Goal: Task Accomplishment & Management: Use online tool/utility

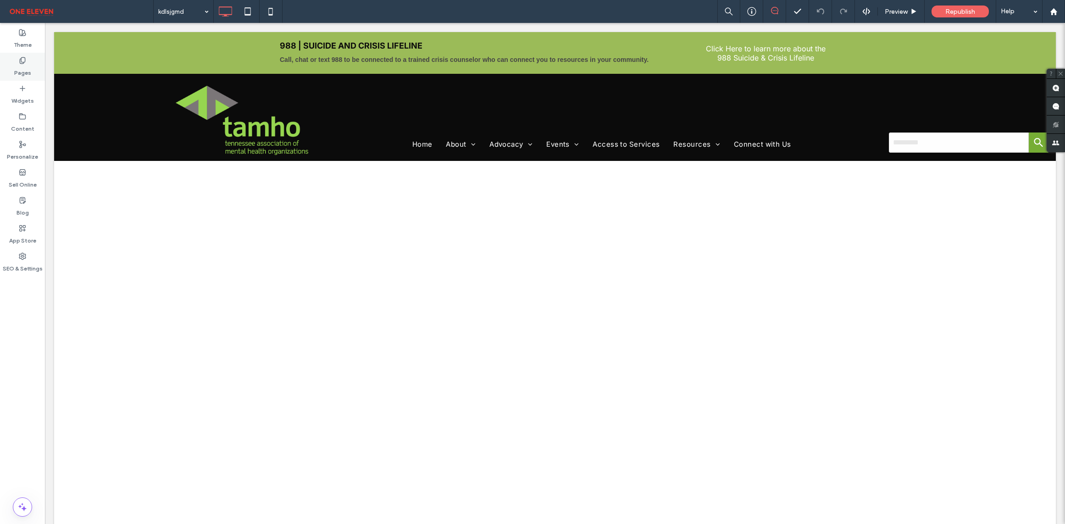
click at [12, 64] on div "Pages" at bounding box center [22, 67] width 45 height 28
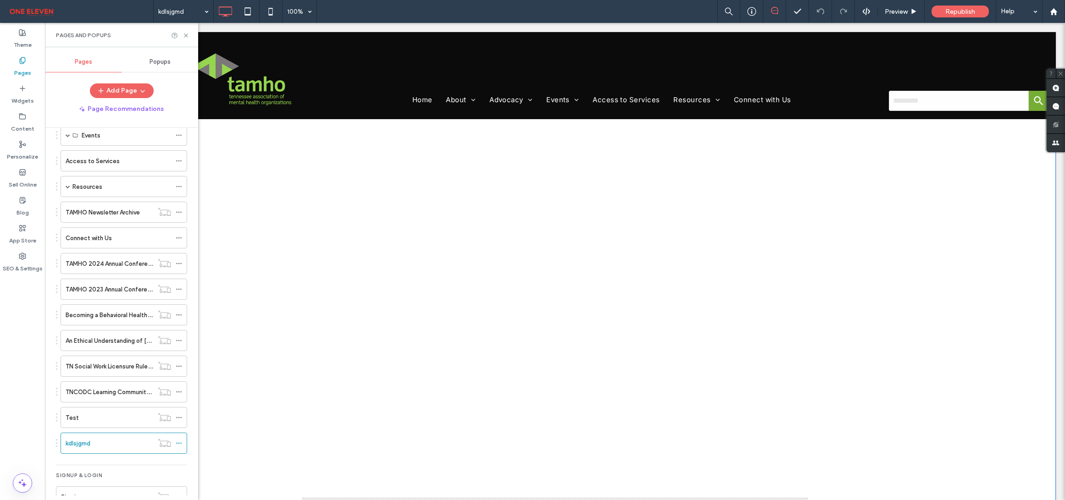
scroll to position [474, 0]
click at [189, 36] on div "Pages and Popups" at bounding box center [121, 35] width 153 height 24
click at [187, 37] on icon at bounding box center [186, 35] width 7 height 7
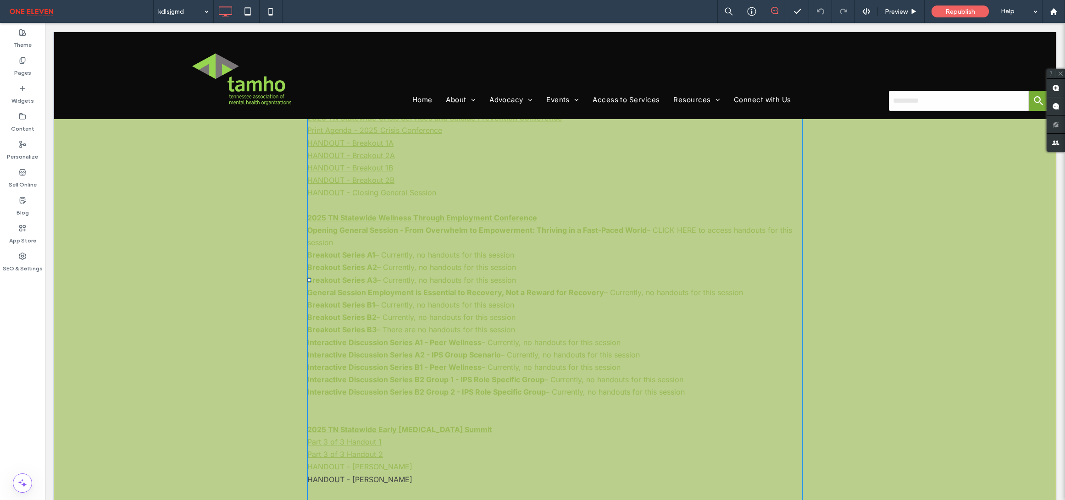
scroll to position [1541, 0]
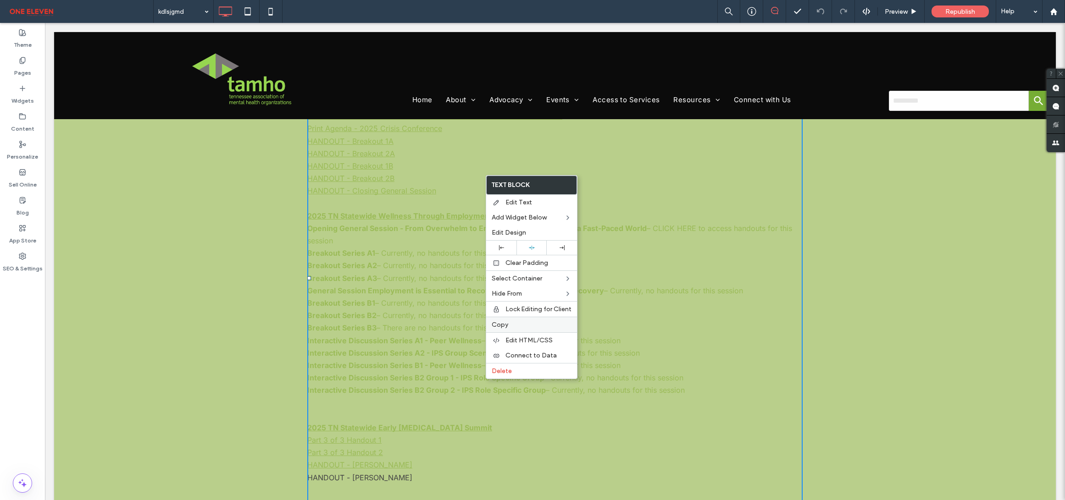
click at [501, 324] on span "Copy" at bounding box center [500, 325] width 17 height 8
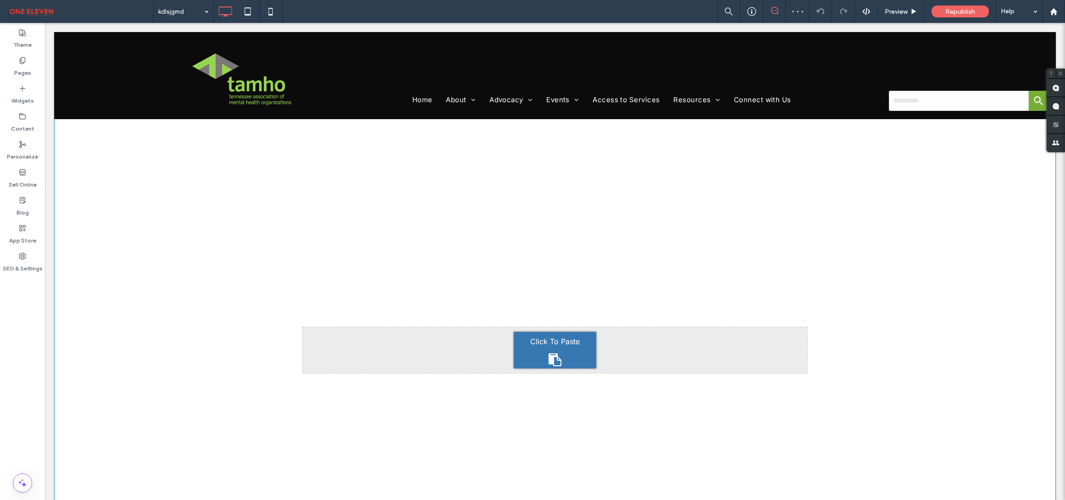
scroll to position [463, 0]
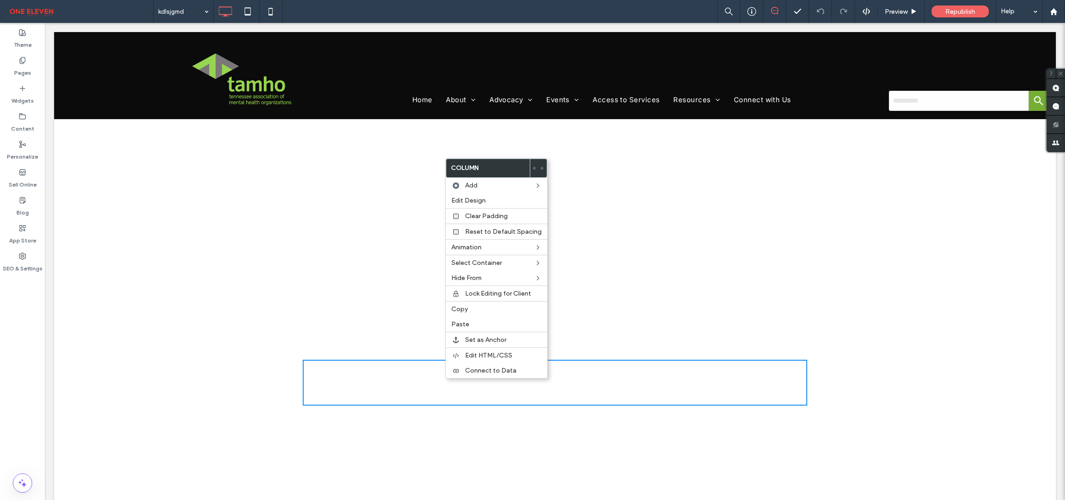
click at [420, 377] on div "Click To Paste" at bounding box center [555, 383] width 504 height 46
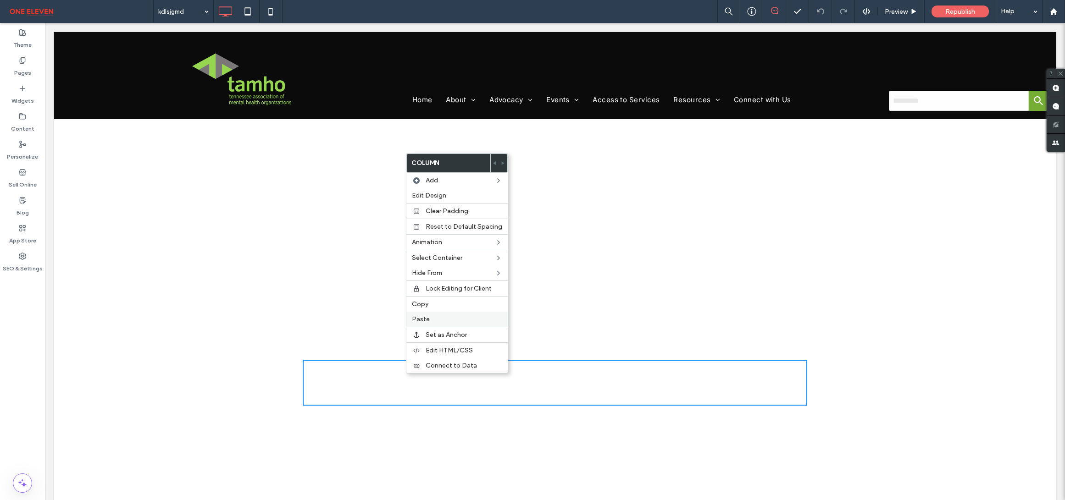
click at [424, 319] on span "Paste" at bounding box center [421, 319] width 18 height 8
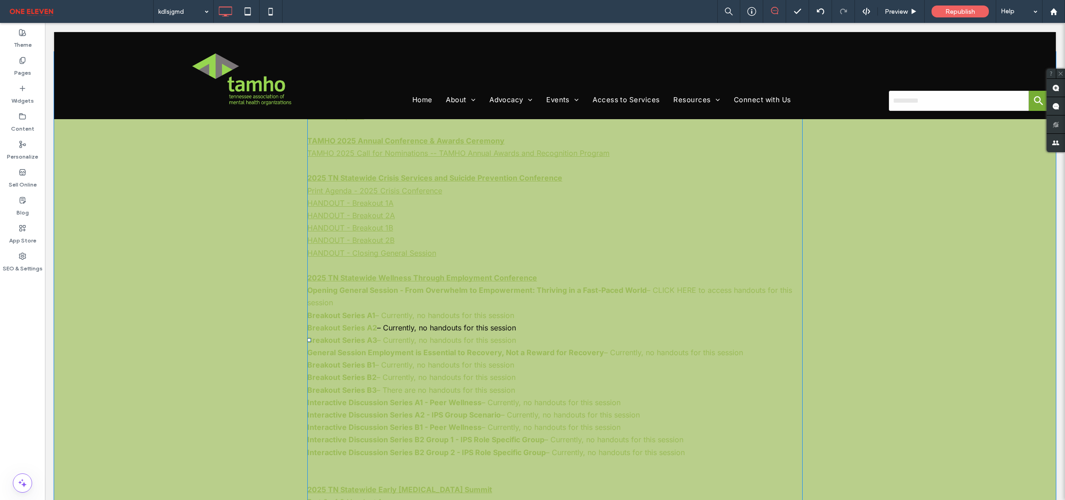
scroll to position [1953, 0]
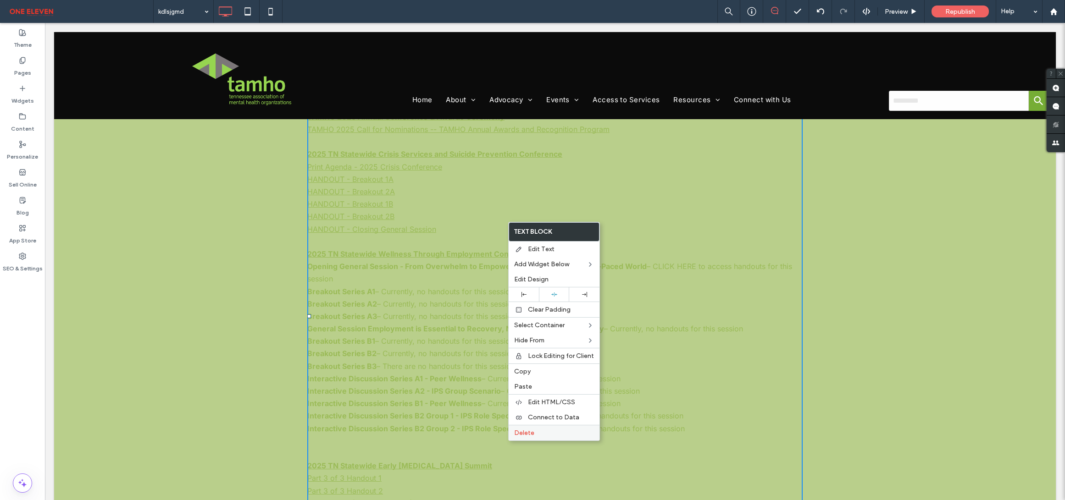
click at [541, 427] on div "Delete" at bounding box center [554, 433] width 91 height 16
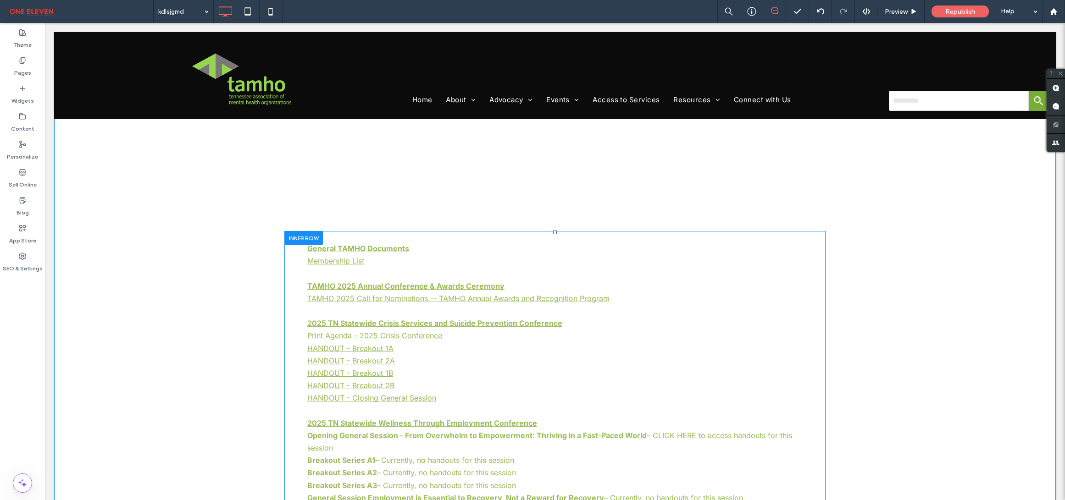
scroll to position [674, 0]
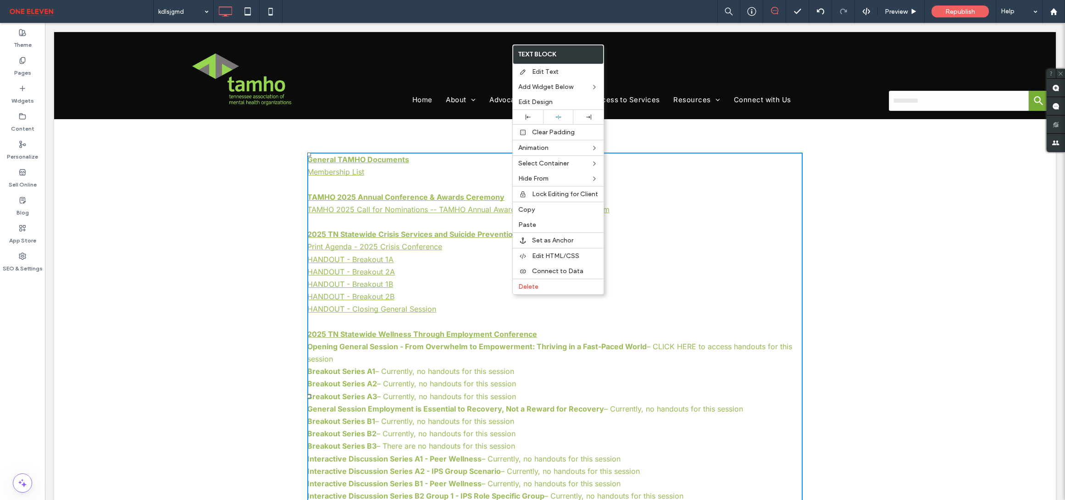
click at [498, 294] on p "HANDOUT - Breakout 2B" at bounding box center [554, 297] width 495 height 12
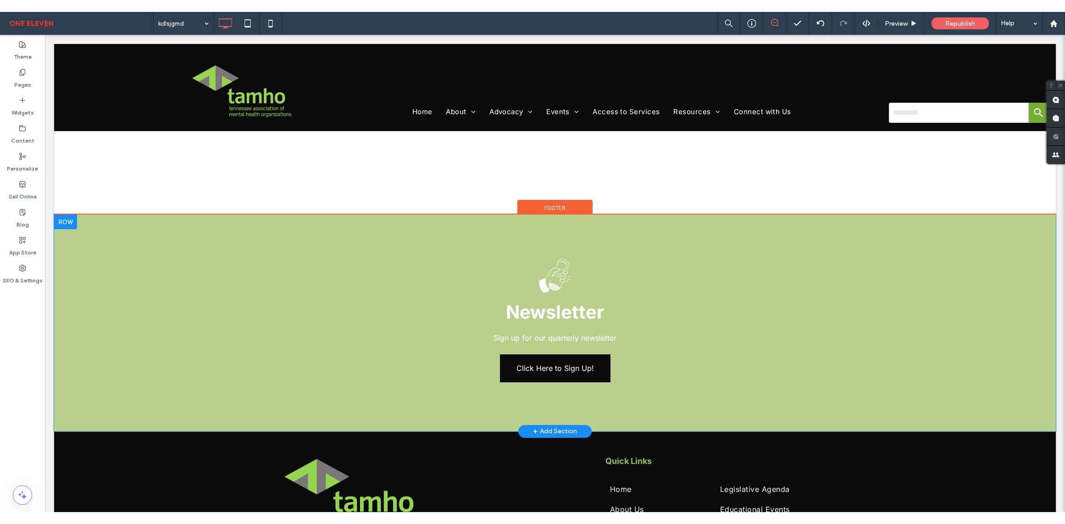
scroll to position [1792, 0]
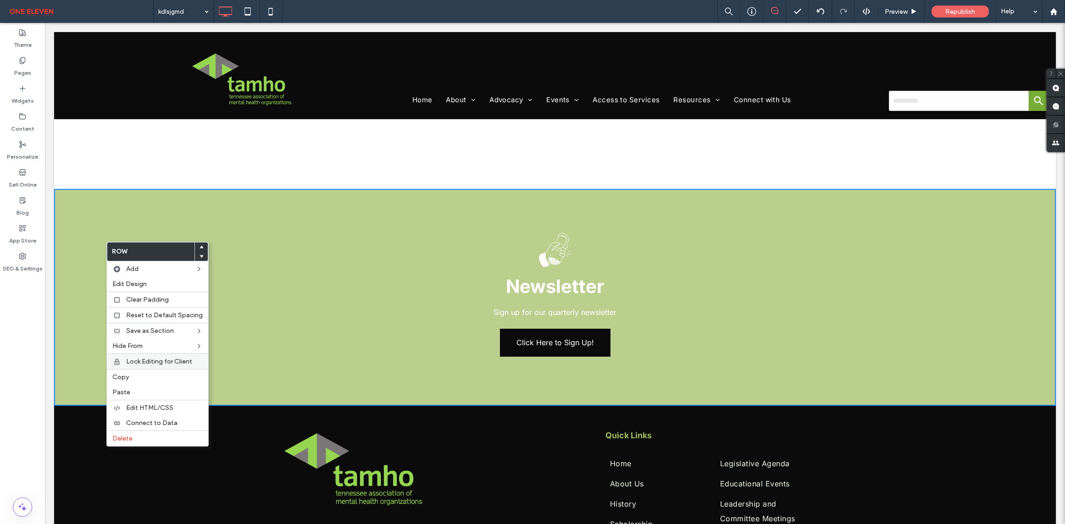
click at [158, 359] on span "Lock Editing for Client" at bounding box center [159, 362] width 66 height 8
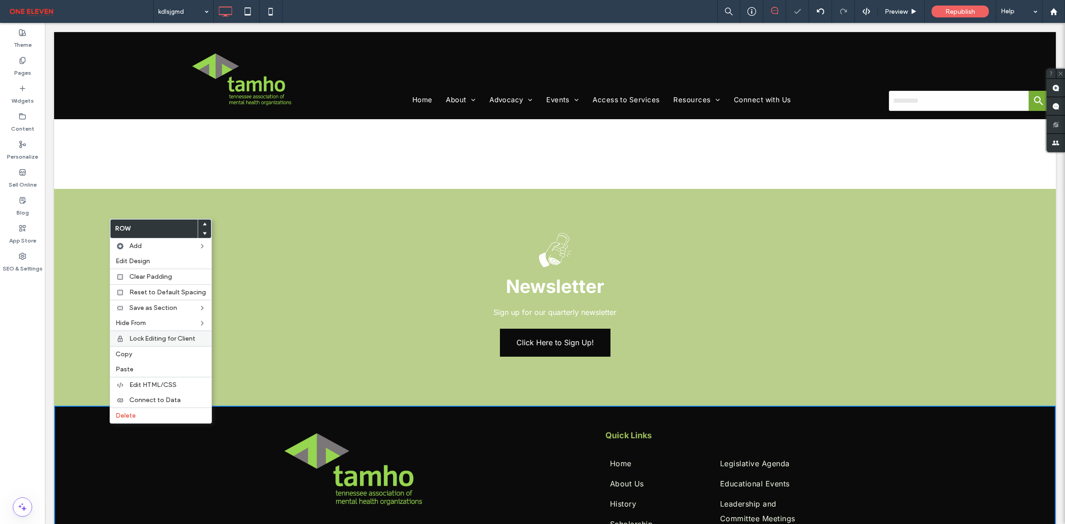
click at [150, 340] on span "Lock Editing for Client" at bounding box center [162, 339] width 66 height 8
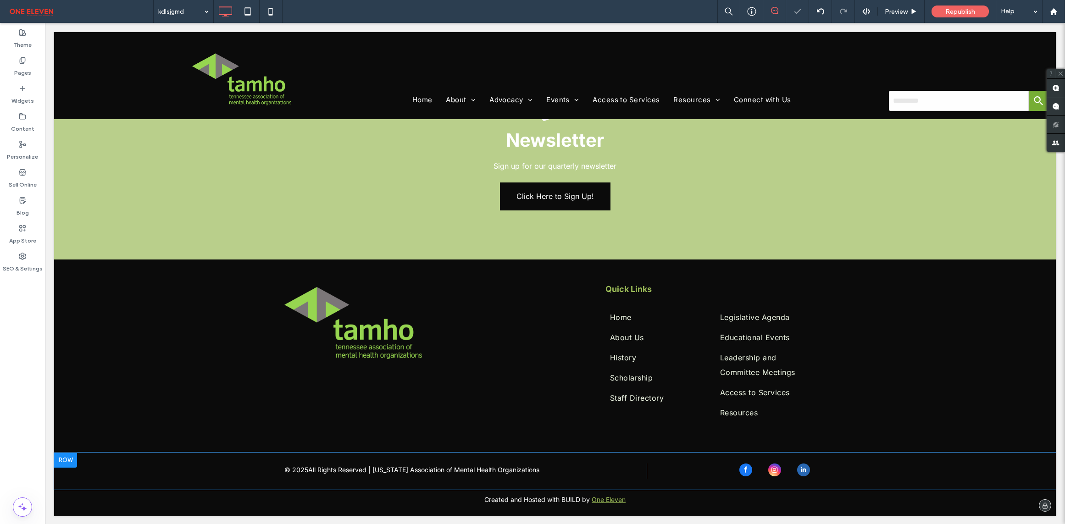
scroll to position [1939, 0]
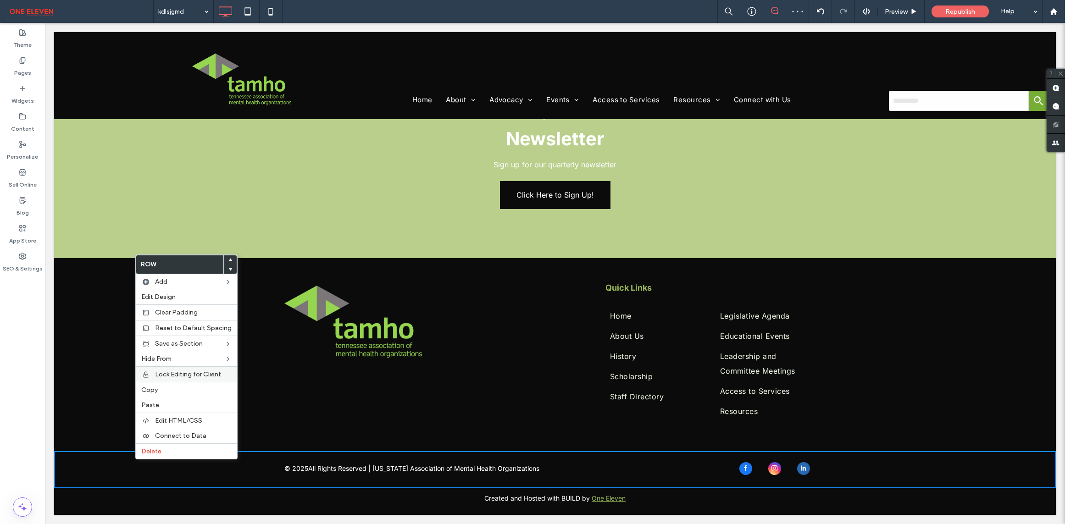
click at [193, 375] on span "Lock Editing for Client" at bounding box center [188, 375] width 66 height 8
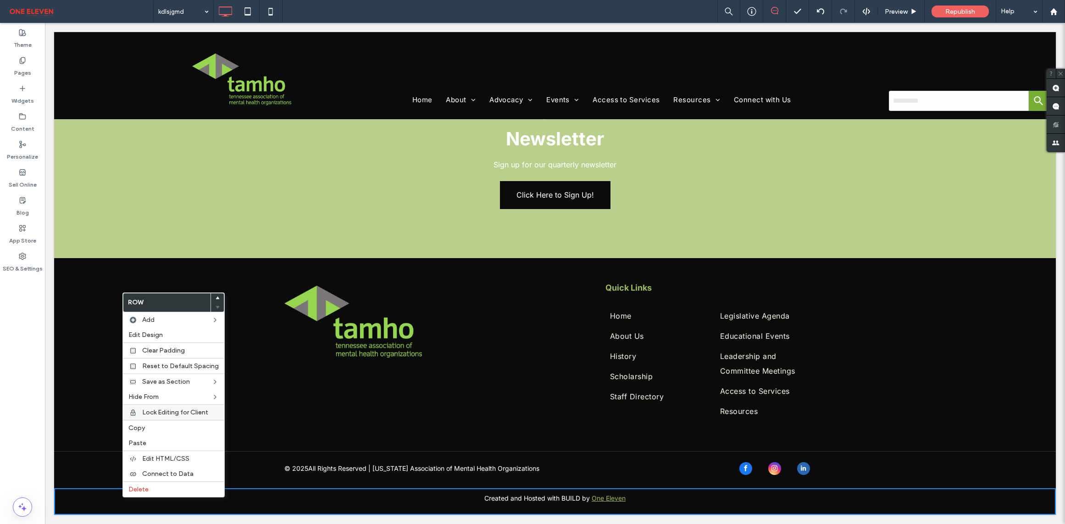
click at [170, 413] on span "Lock Editing for Client" at bounding box center [175, 413] width 66 height 8
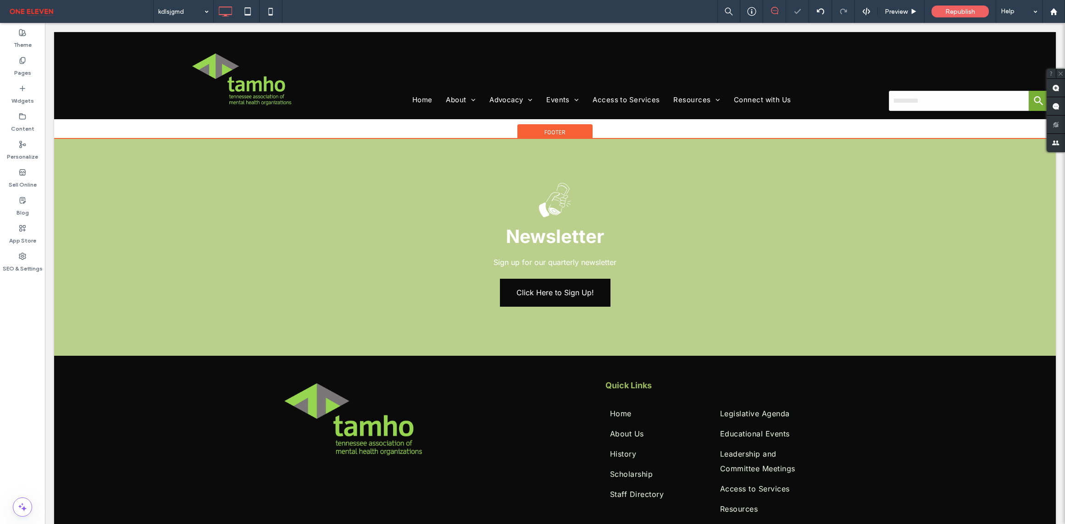
scroll to position [1577, 0]
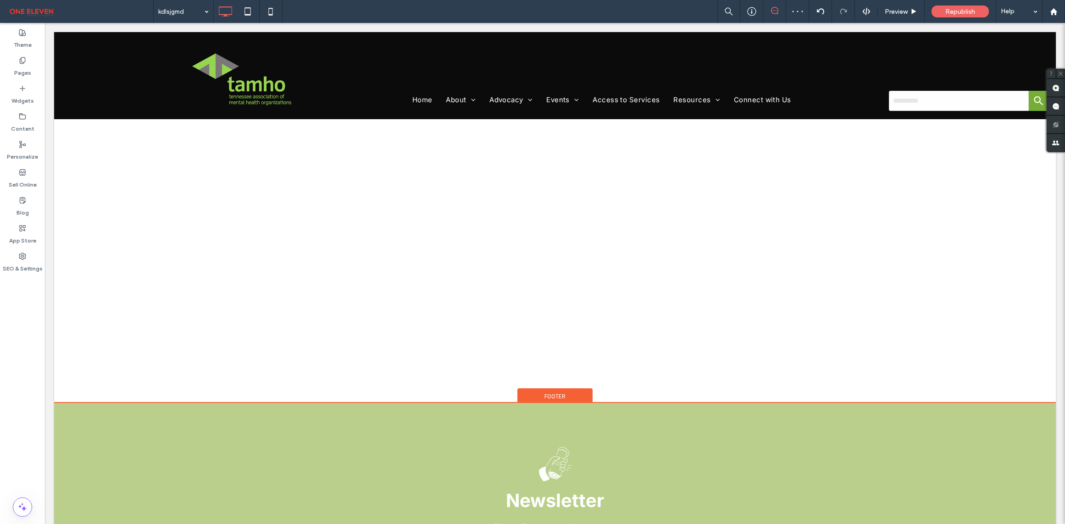
click at [525, 396] on div "Footer" at bounding box center [554, 395] width 75 height 14
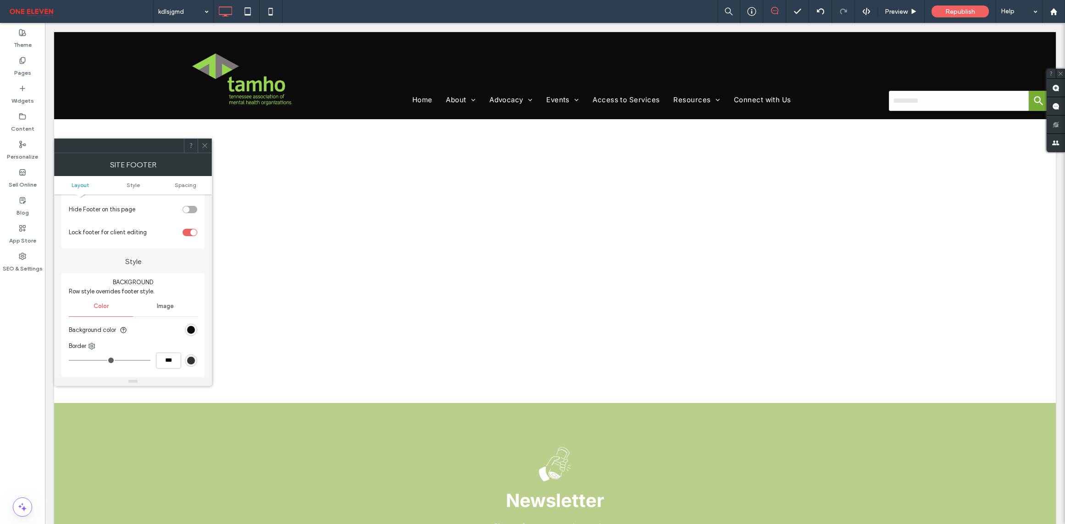
scroll to position [0, 0]
click at [132, 181] on ul "Layout Style Spacing" at bounding box center [133, 185] width 158 height 18
click at [135, 184] on span "Style" at bounding box center [133, 185] width 13 height 7
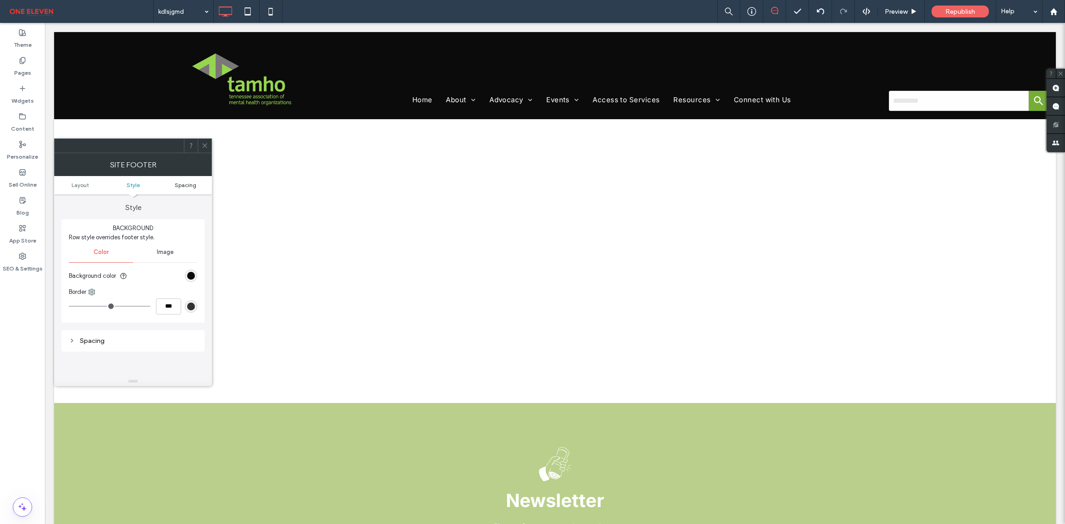
click at [186, 187] on span "Spacing" at bounding box center [186, 185] width 22 height 7
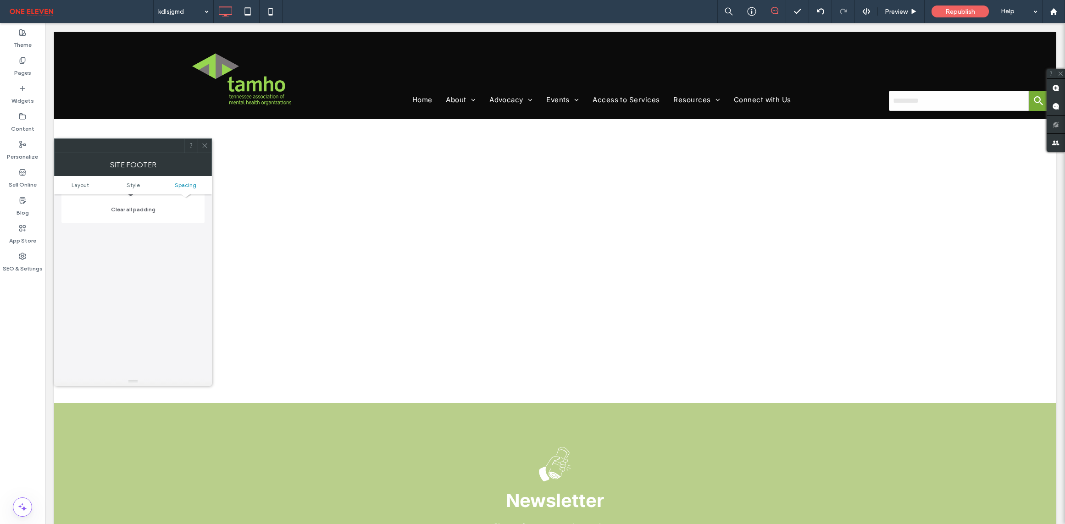
click at [208, 149] on span at bounding box center [204, 146] width 7 height 14
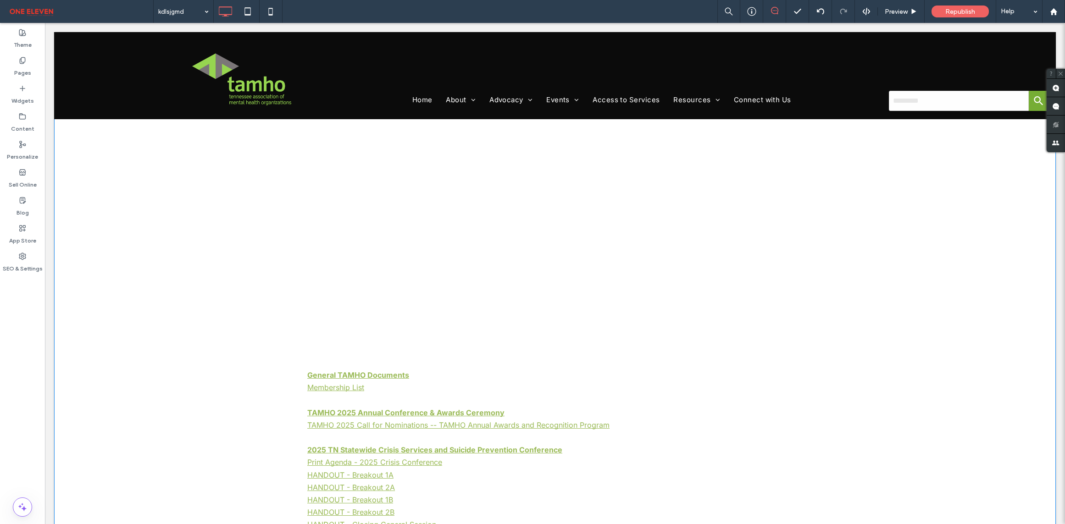
scroll to position [454, 0]
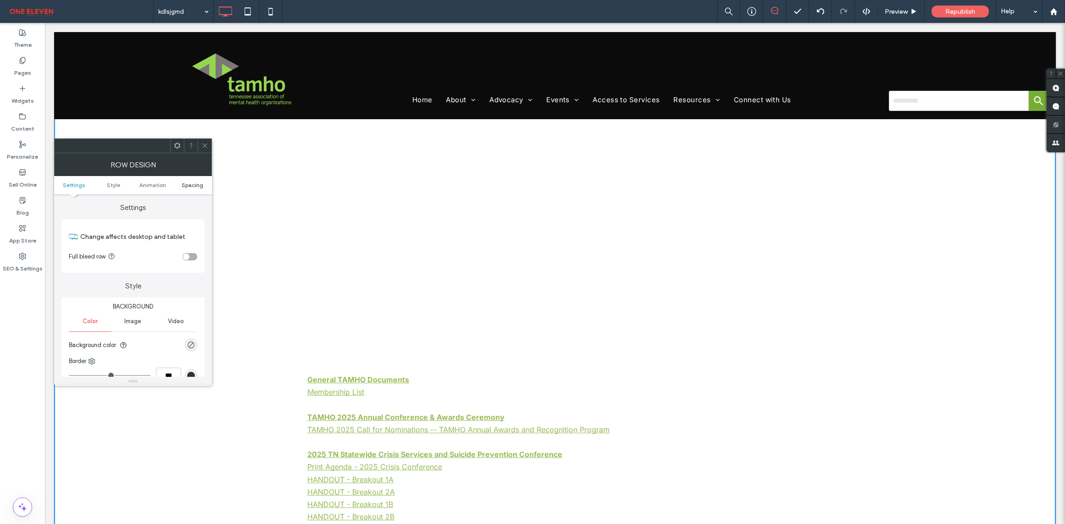
click at [191, 183] on span "Spacing" at bounding box center [193, 185] width 22 height 7
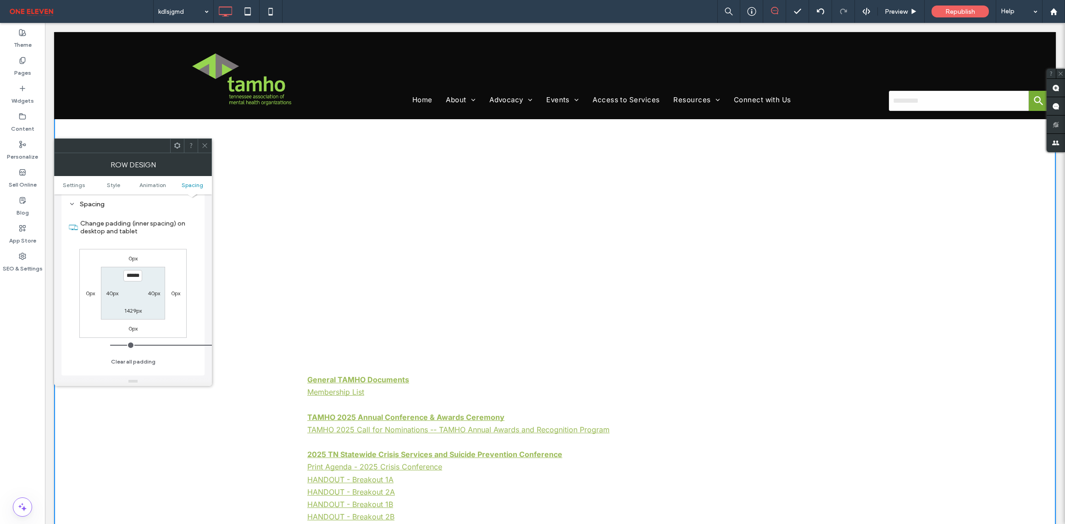
scroll to position [288, 0]
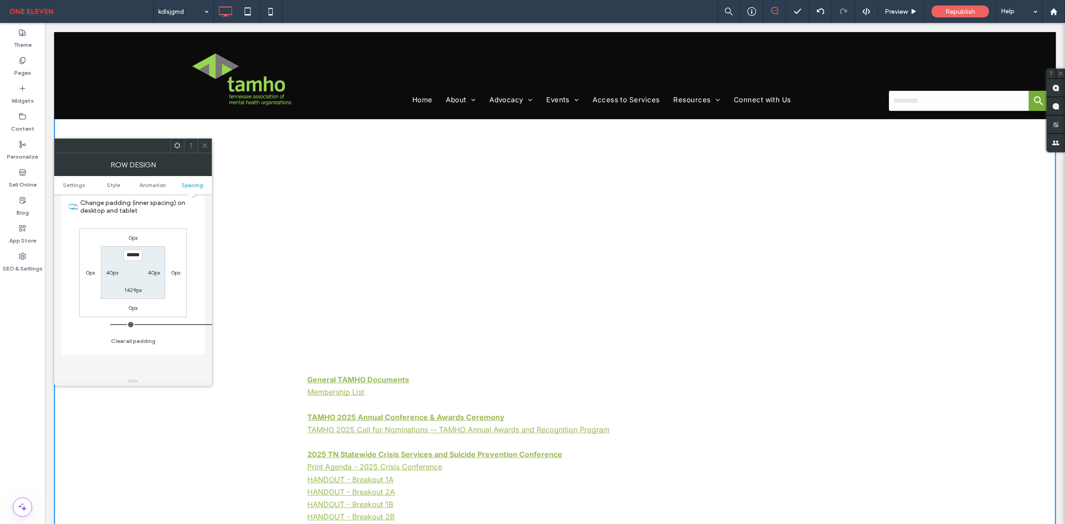
click at [205, 146] on icon at bounding box center [204, 145] width 7 height 7
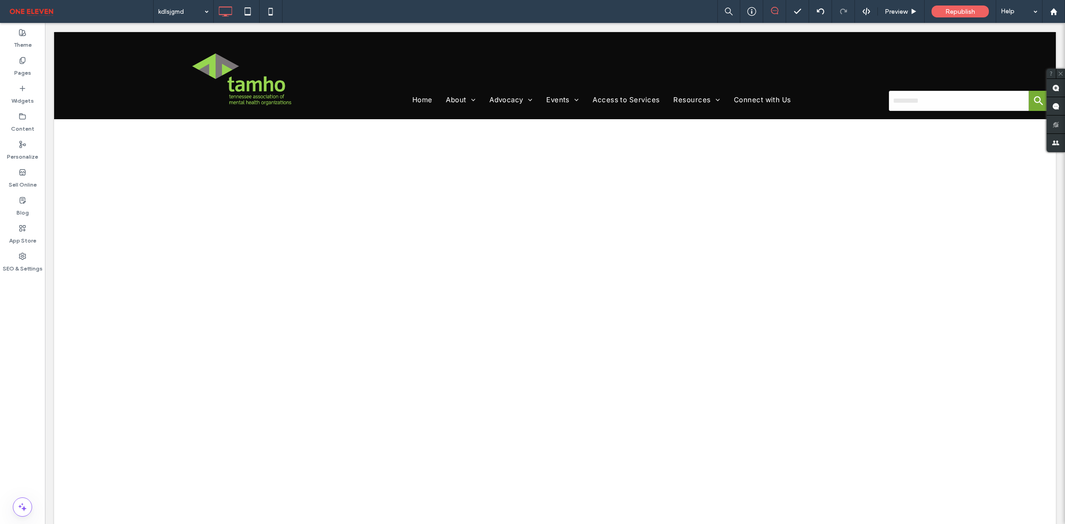
scroll to position [12, 0]
